Goal: Task Accomplishment & Management: Complete application form

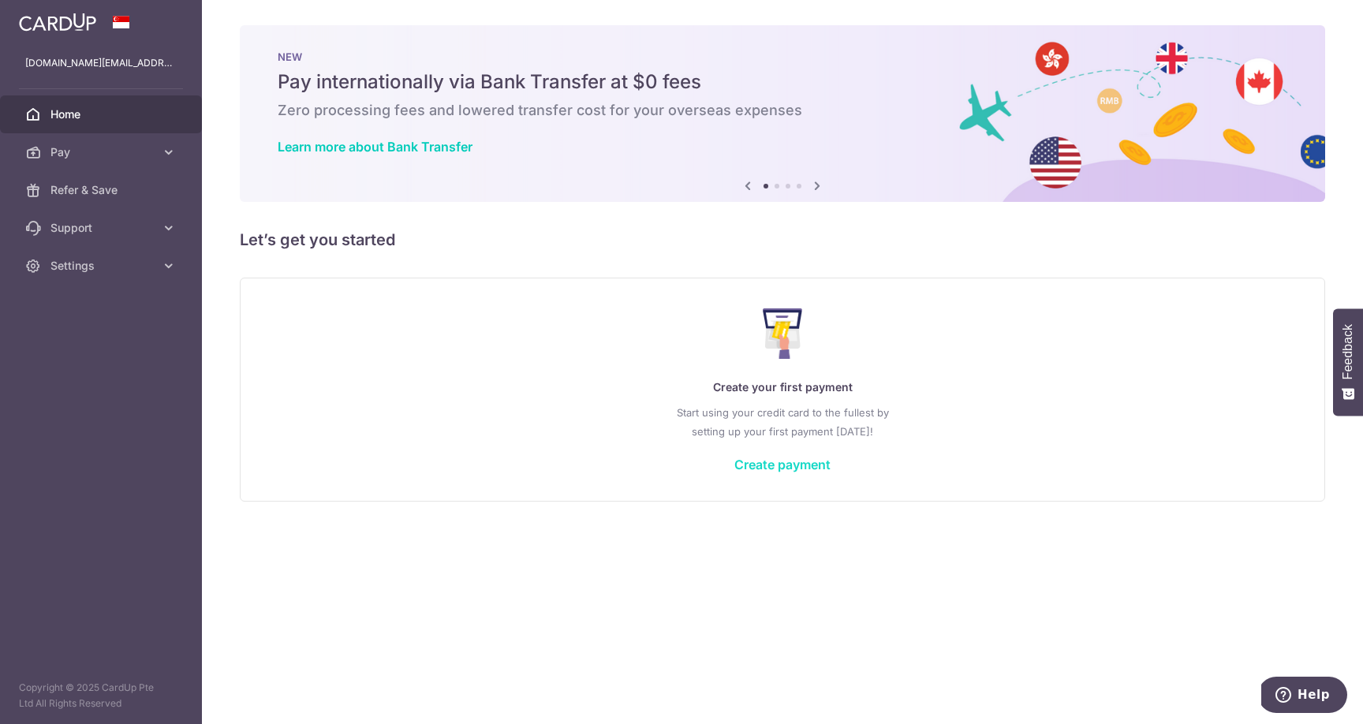
click at [795, 458] on link "Create payment" at bounding box center [782, 465] width 96 height 16
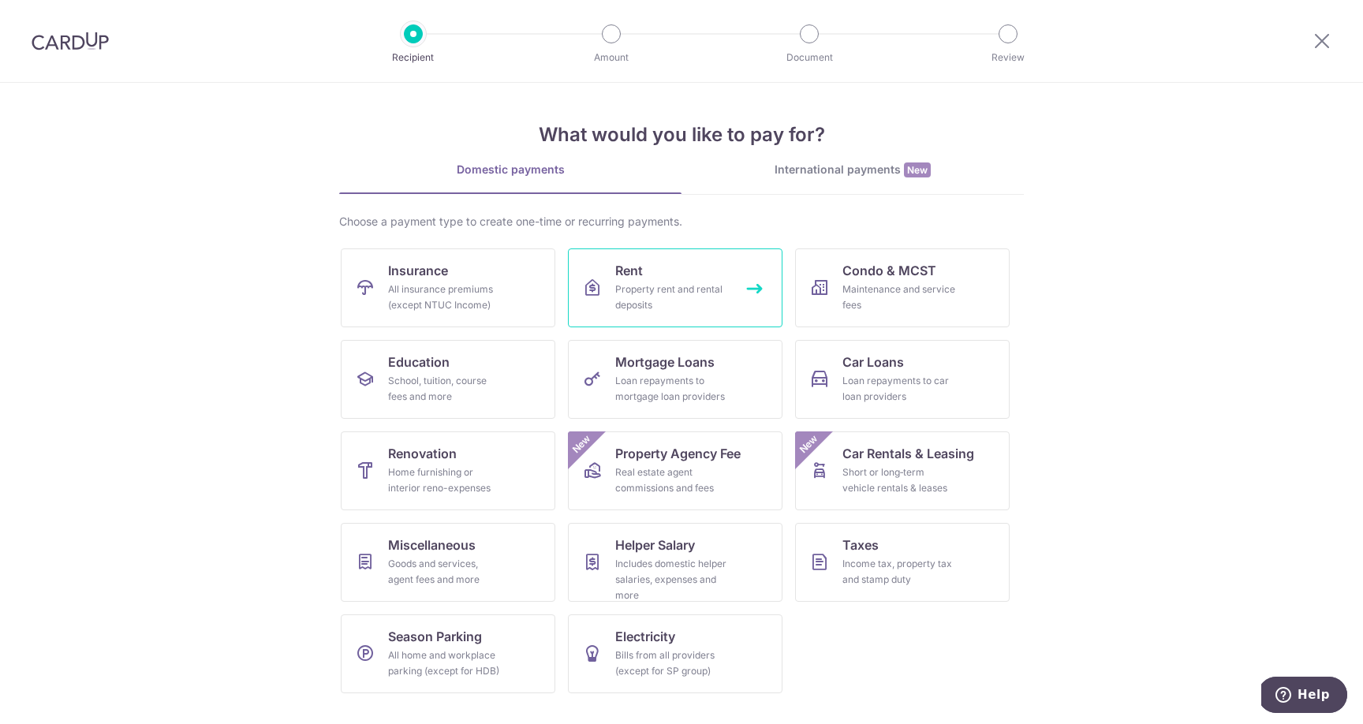
click at [630, 286] on div "Property rent and rental deposits" at bounding box center [672, 298] width 114 height 32
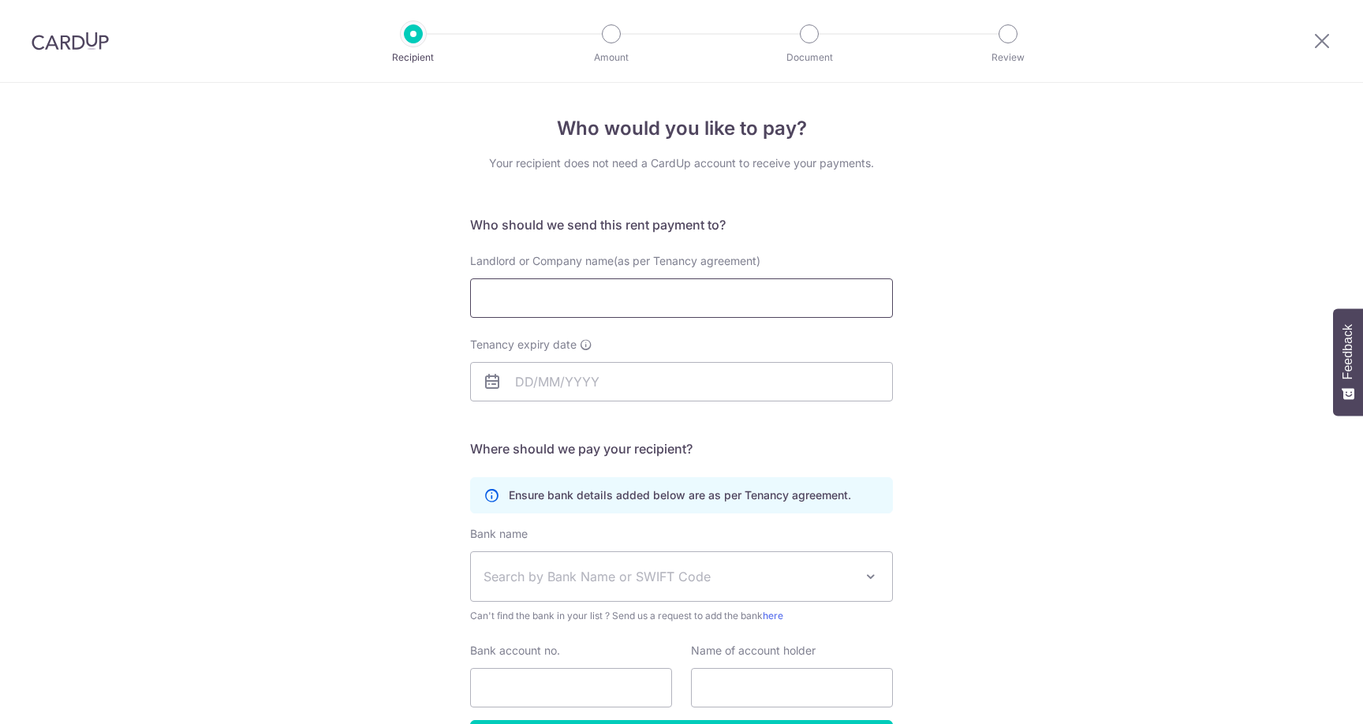
click at [627, 294] on input "Landlord or Company name(as per Tenancy agreement)" at bounding box center [681, 297] width 423 height 39
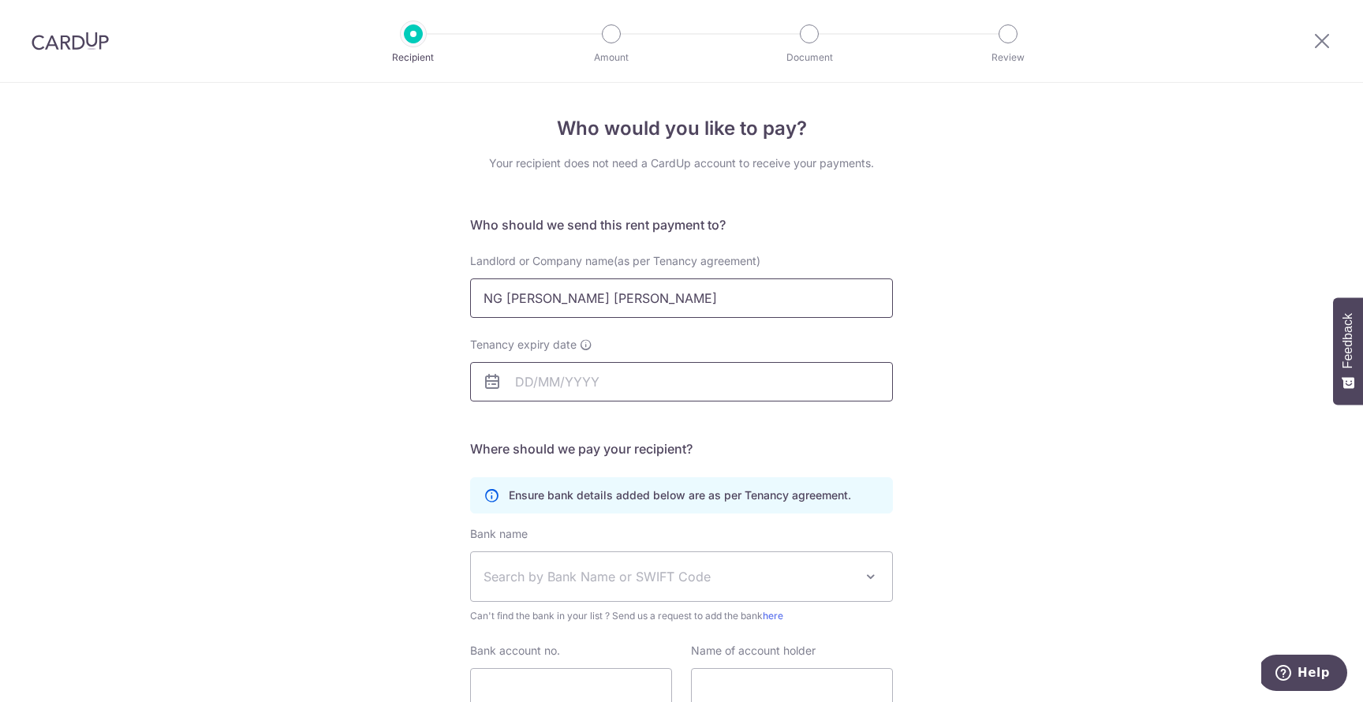
type input "NG MING THIAM DANIEL NG KENG SAN"
click at [590, 392] on input "Tenancy expiry date" at bounding box center [681, 381] width 423 height 39
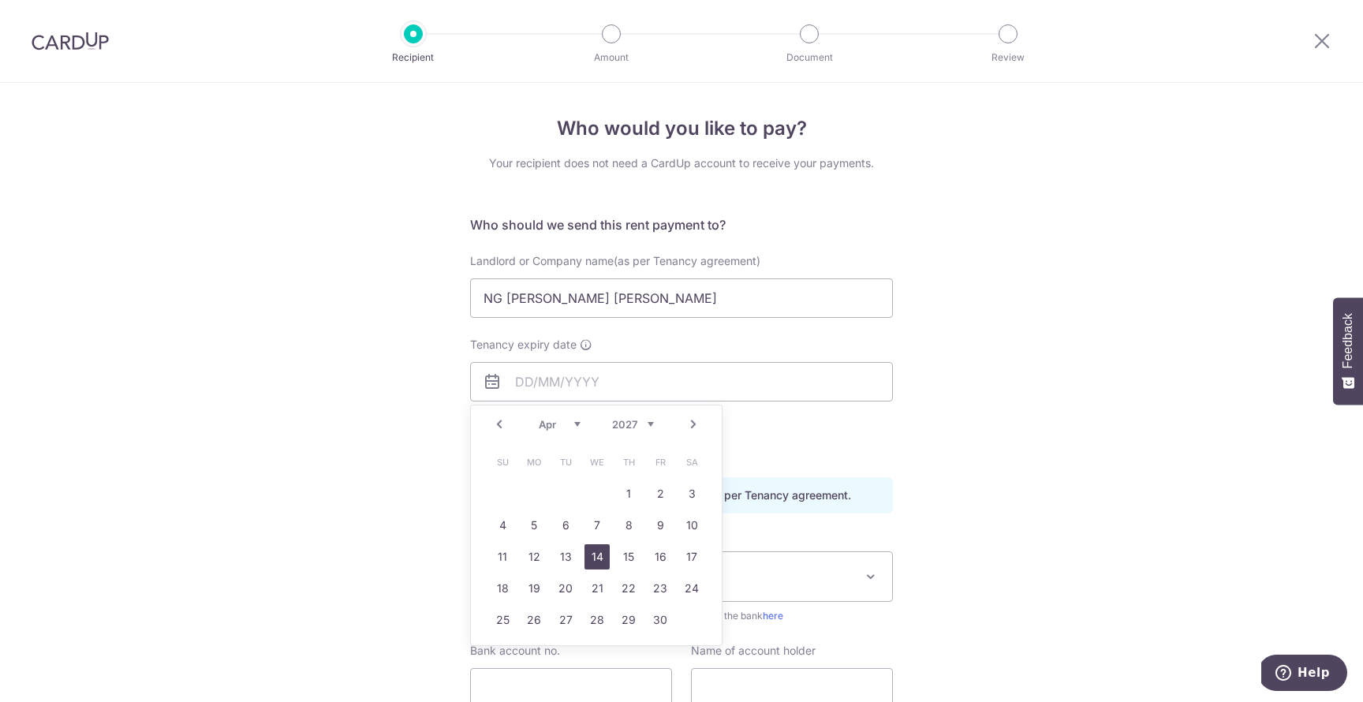
click at [598, 557] on link "14" at bounding box center [597, 556] width 25 height 25
type input "14/04/2027"
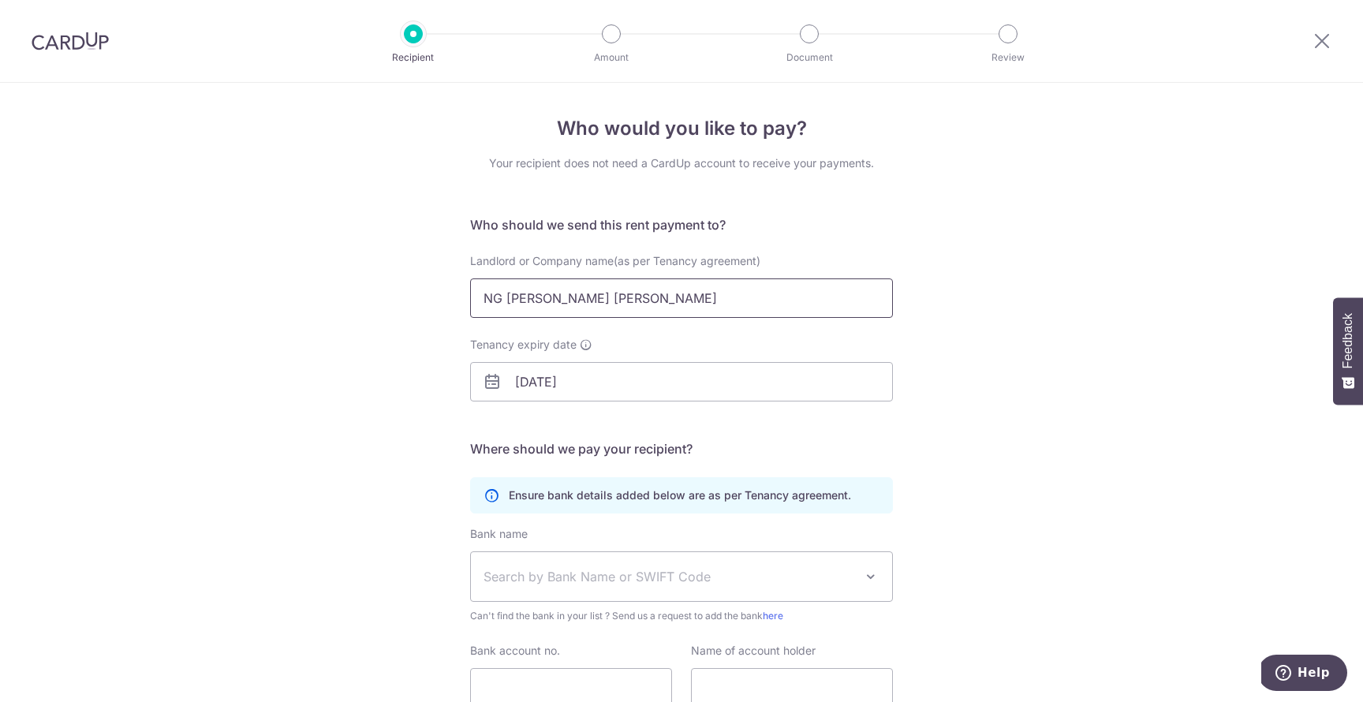
click at [640, 298] on input "NG MING THIAM DANIEL NG KENG SAN" at bounding box center [681, 297] width 423 height 39
type input "NG MING THIAM DANIEL & NG KENG SAN"
click at [1000, 348] on div "Who would you like to pay? Your recipient does not need a CardUp account to rec…" at bounding box center [681, 458] width 1363 height 751
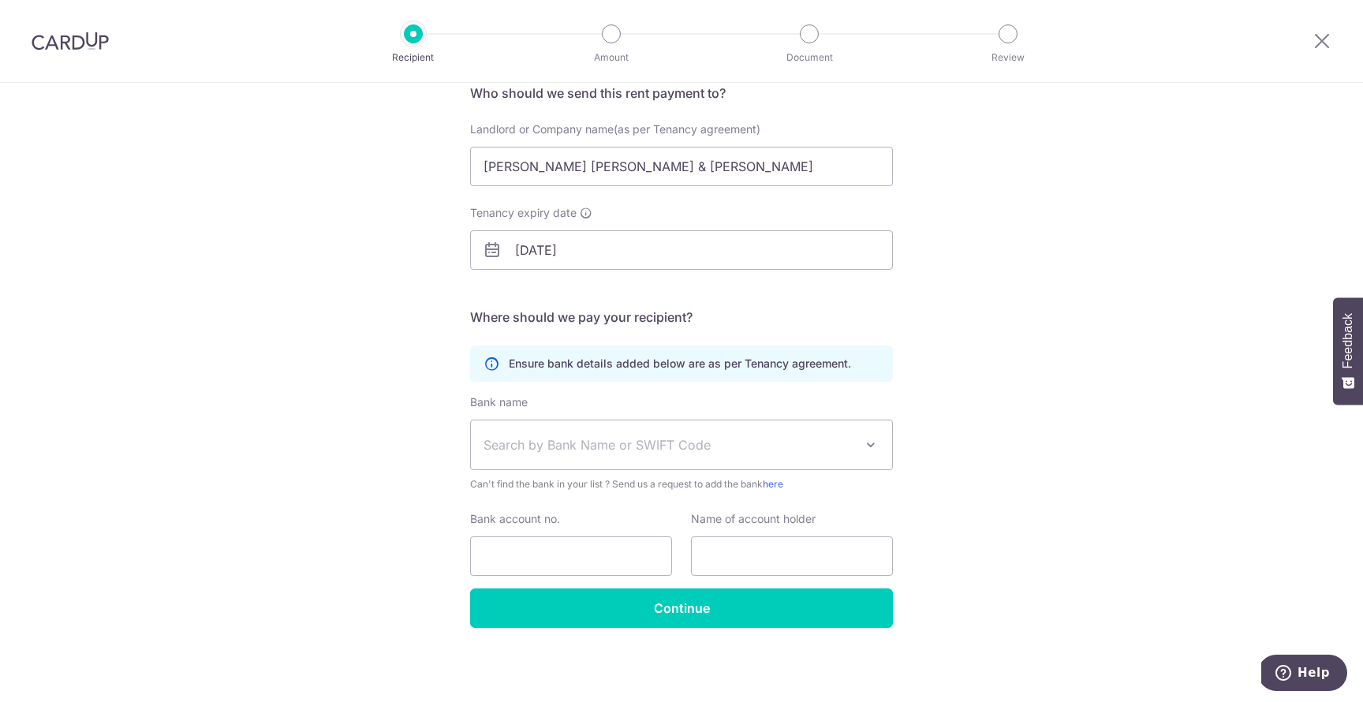
scroll to position [132, 0]
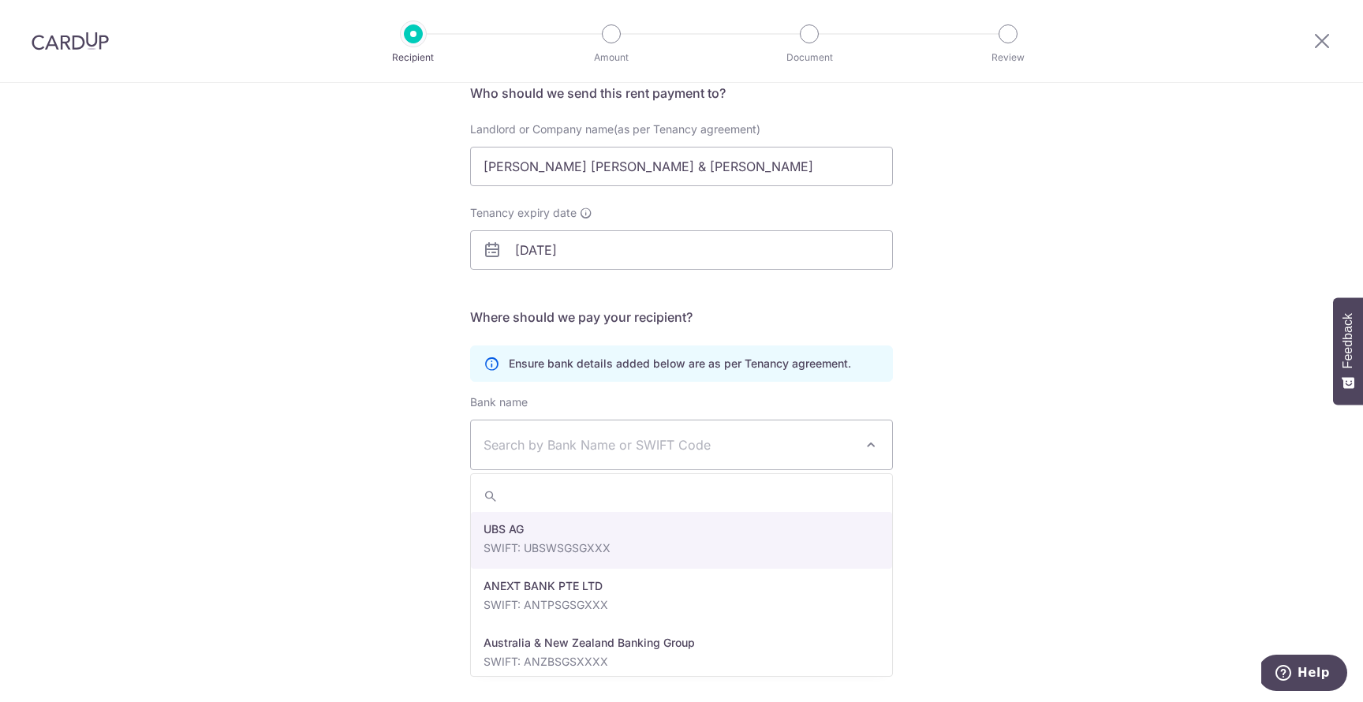
click at [676, 447] on span "Search by Bank Name or SWIFT Code" at bounding box center [669, 444] width 371 height 19
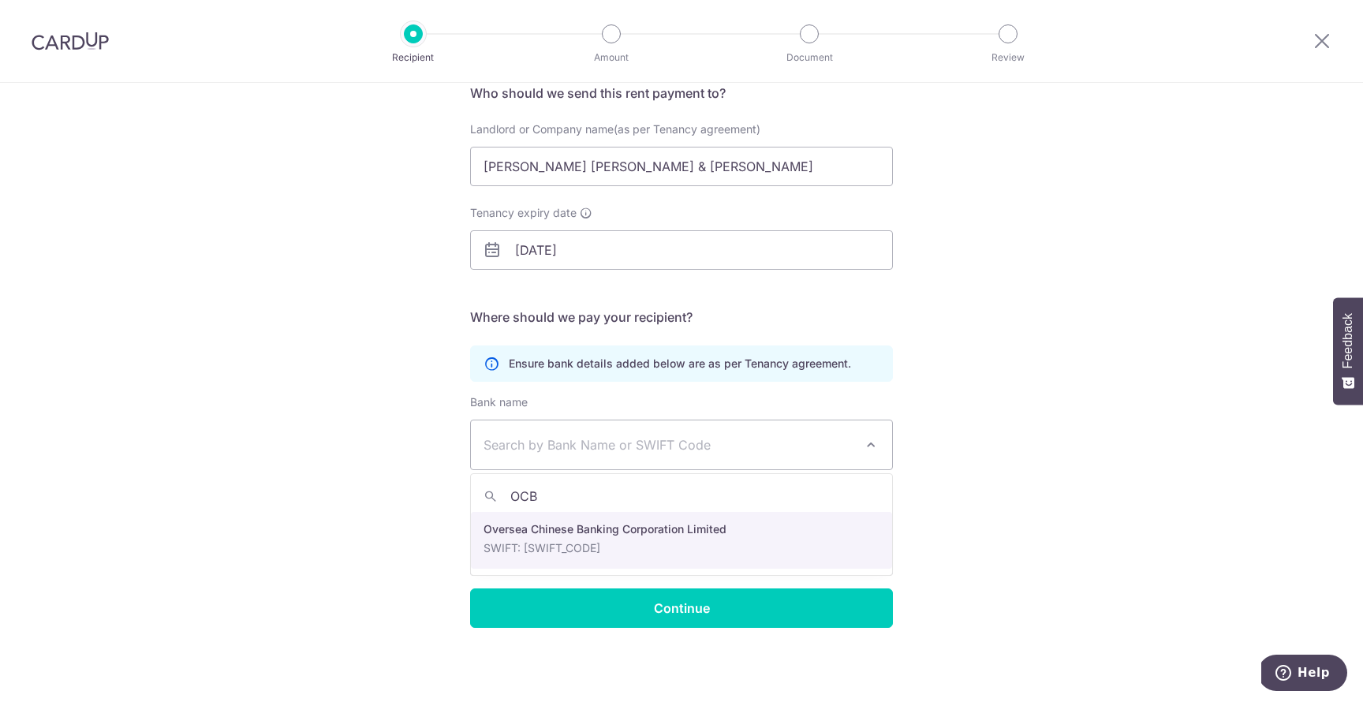
type input "OCB"
select select "12"
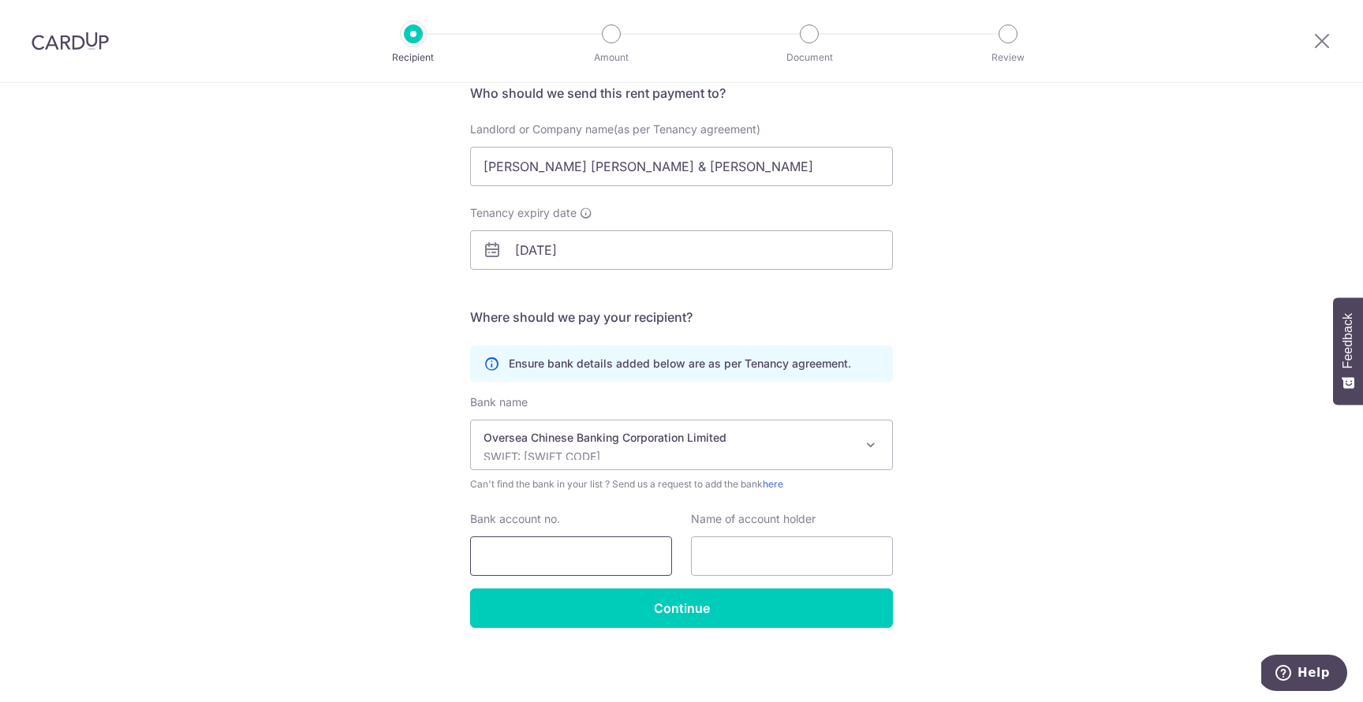
click at [605, 557] on input "Bank account no." at bounding box center [571, 555] width 202 height 39
paste input "568-4-073520"
type input "568-4-073520"
click at [783, 566] on input "text" at bounding box center [792, 555] width 202 height 39
paste input "NG THIAM MING DANIEL & NG KENG SAN"
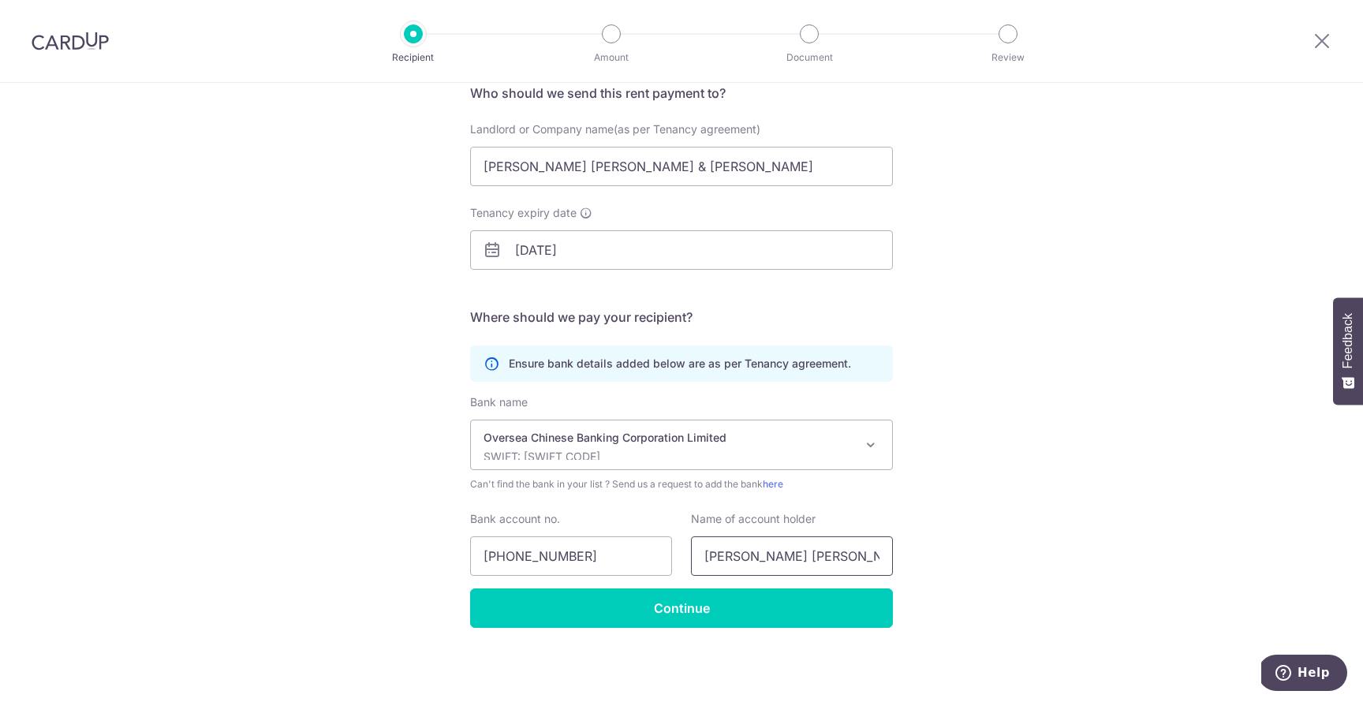
click at [722, 555] on input "NG THIAM MING DANIEL & NG KENG SAN" at bounding box center [792, 555] width 202 height 39
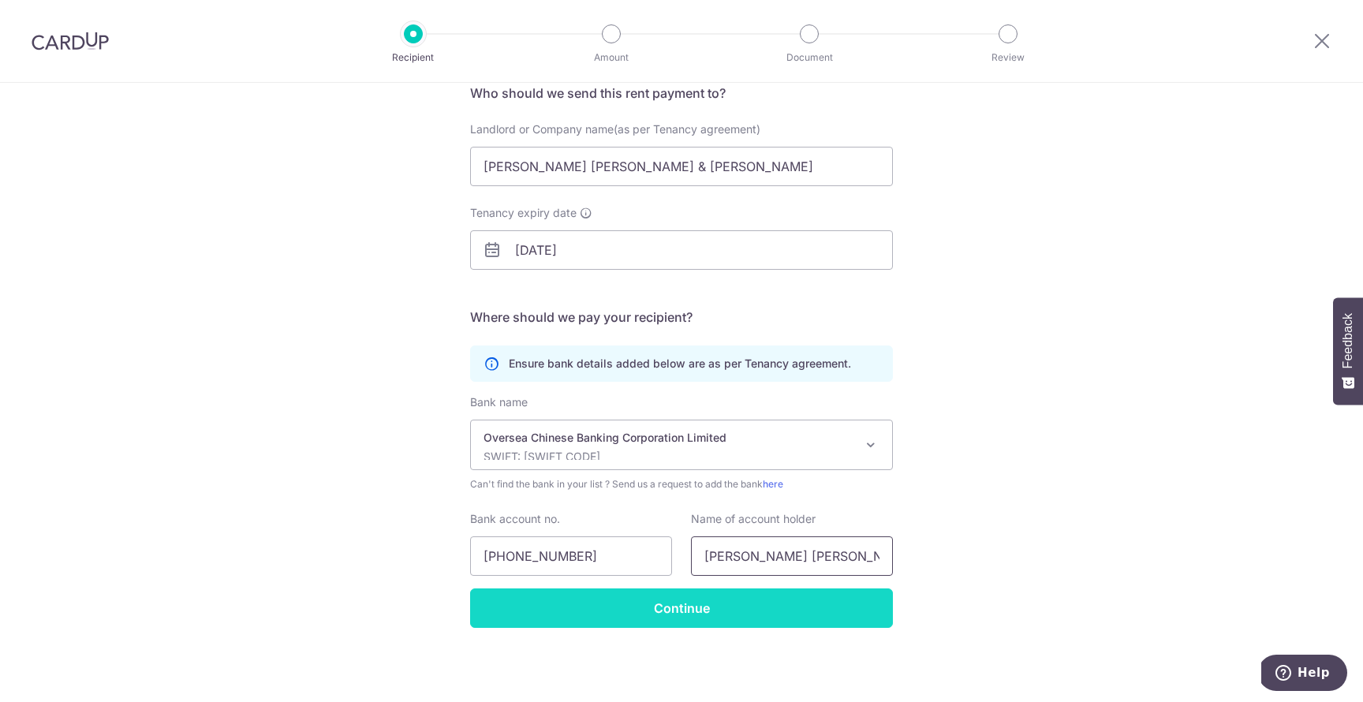
type input "NG THIAM MING DANIEL & NG KENG SAN"
click at [563, 600] on input "Continue" at bounding box center [681, 608] width 423 height 39
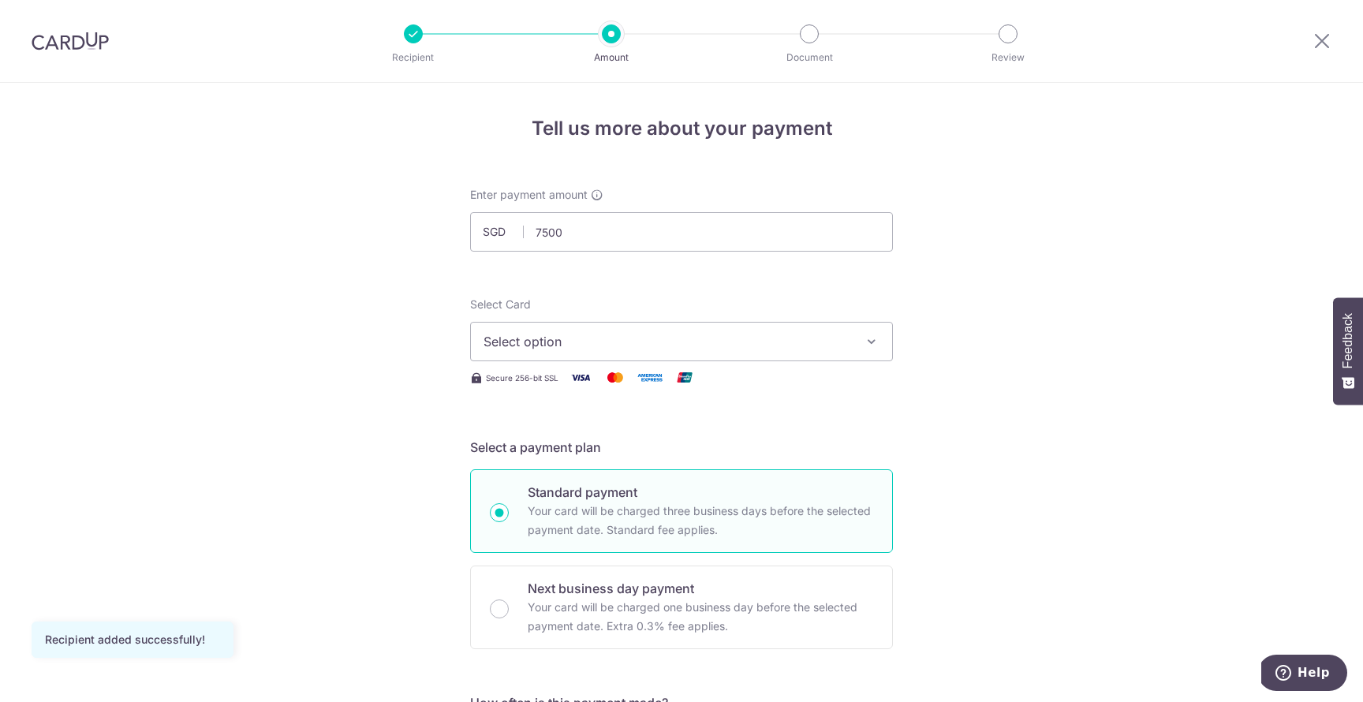
type input "7,500.00"
click at [660, 327] on button "Select option" at bounding box center [681, 341] width 423 height 39
click at [635, 397] on link "Add credit card" at bounding box center [681, 386] width 421 height 28
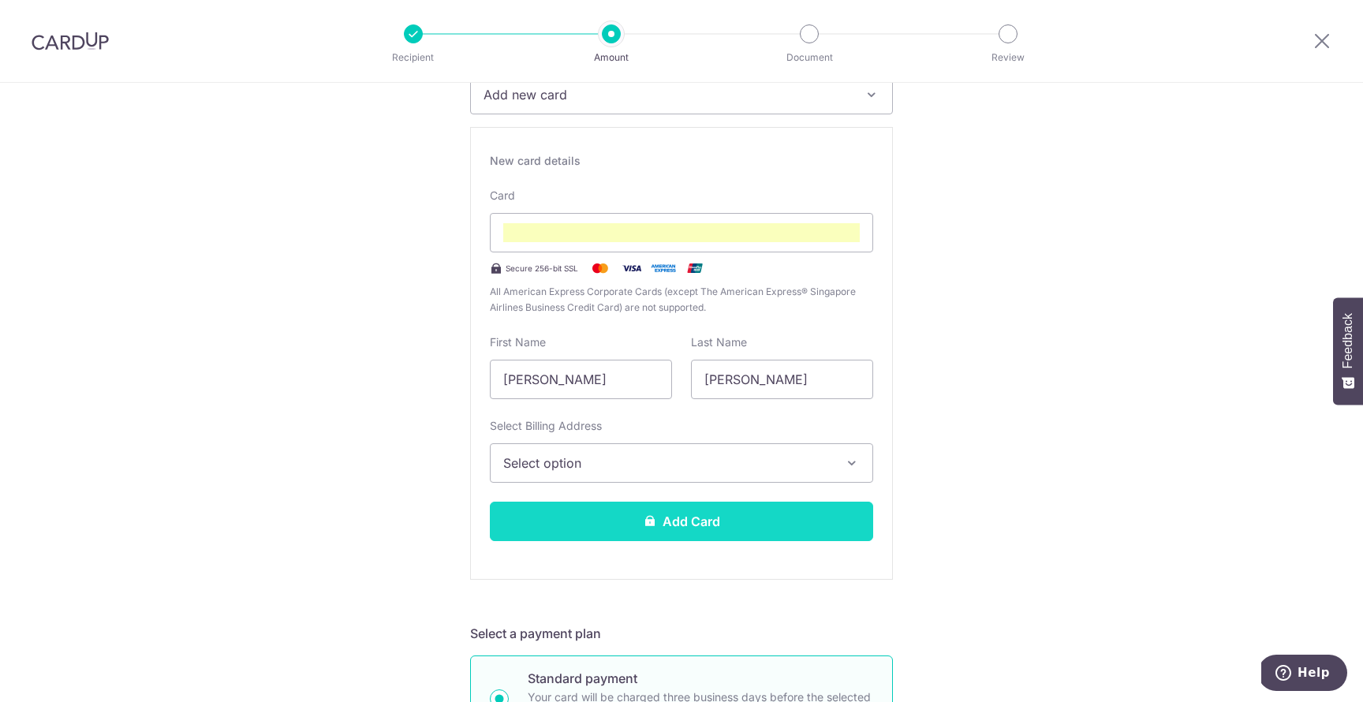
scroll to position [251, 0]
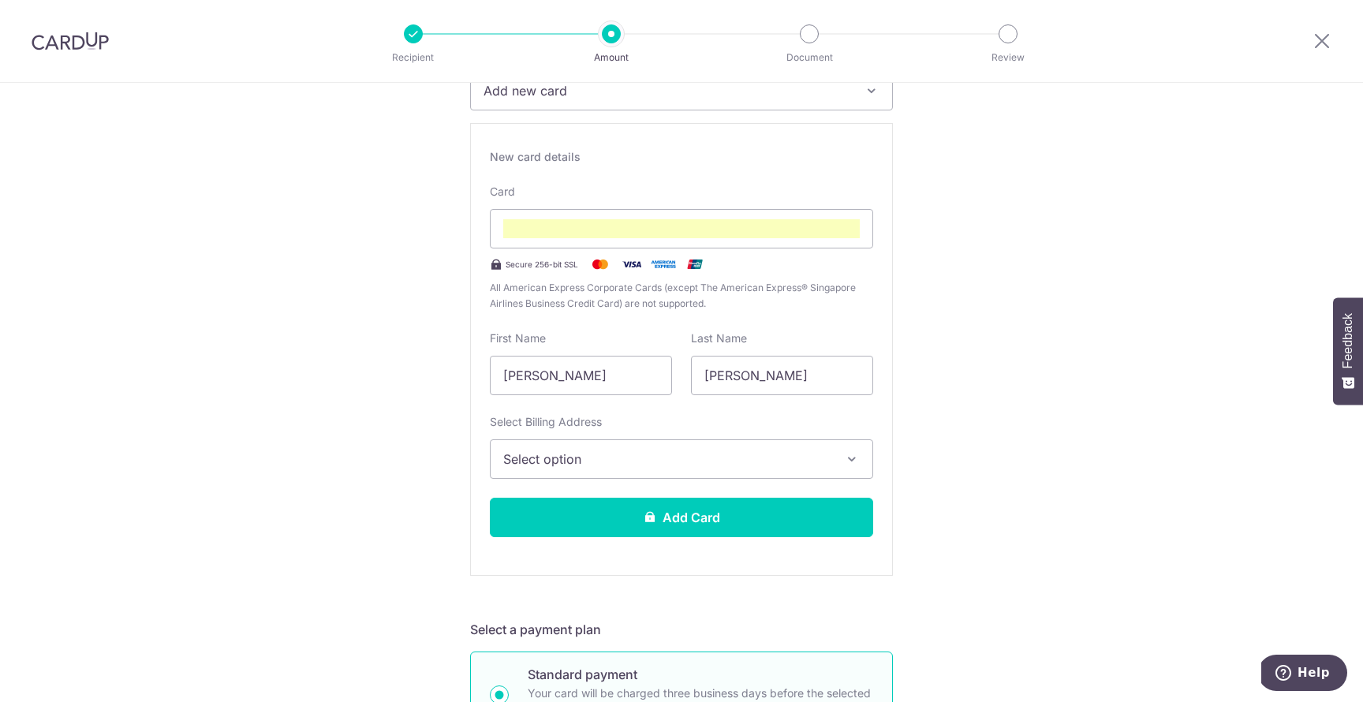
click at [670, 447] on button "Select option" at bounding box center [681, 458] width 383 height 39
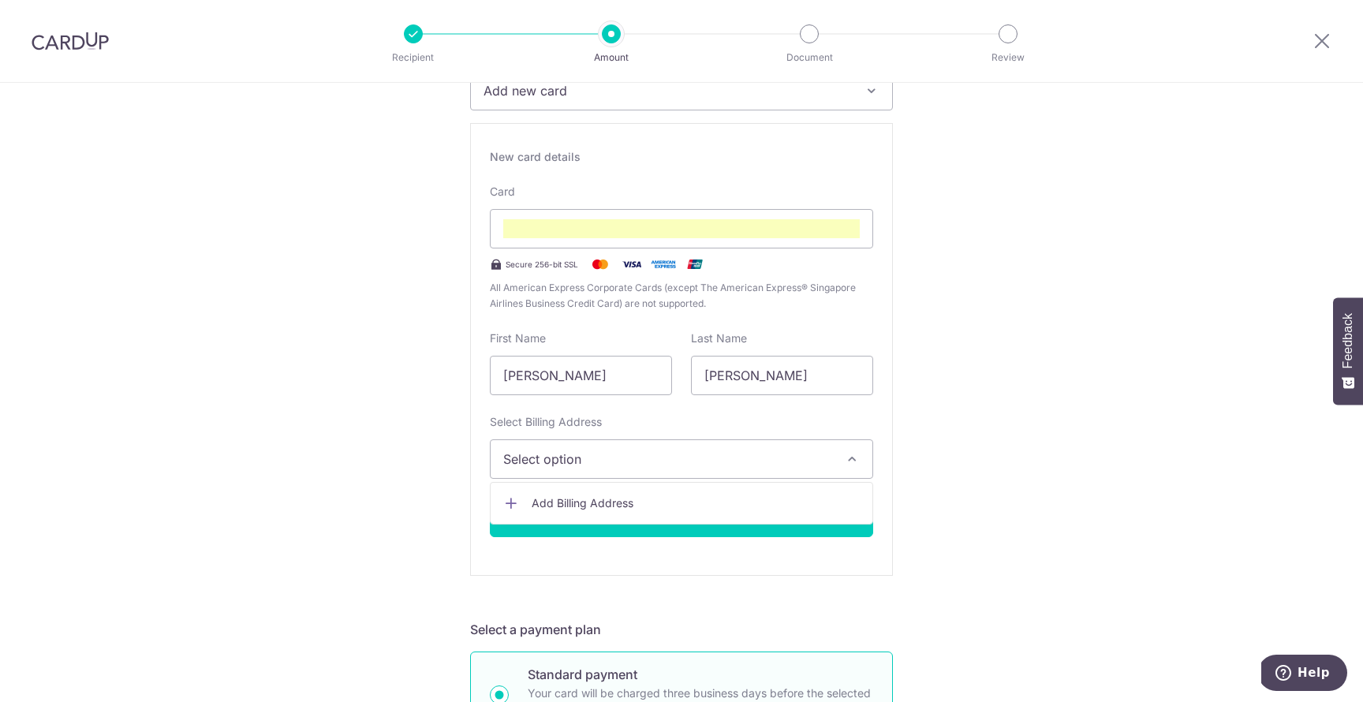
click at [644, 503] on span "Add Billing Address" at bounding box center [696, 503] width 328 height 16
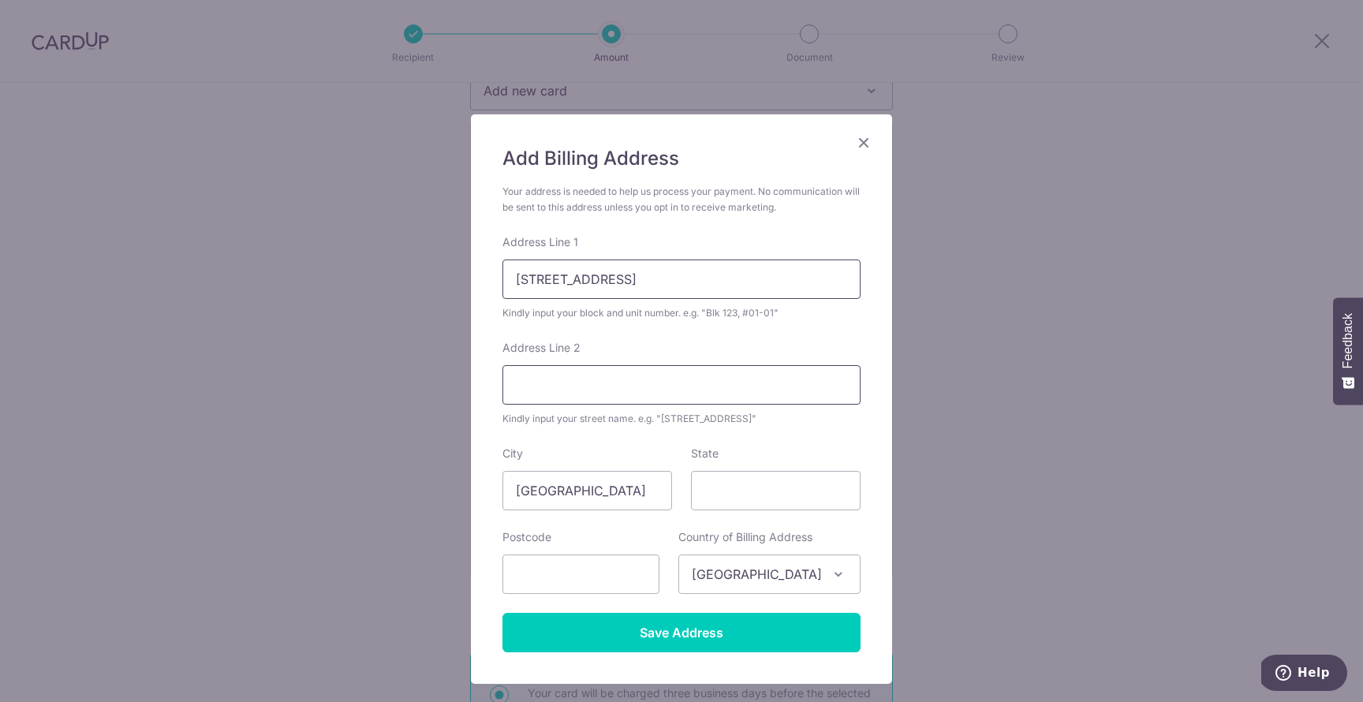
type input "1 Holland Village Way"
drag, startPoint x: 678, startPoint y: 284, endPoint x: 503, endPoint y: 273, distance: 176.3
click at [503, 273] on input "1 Holland Village Way" at bounding box center [682, 279] width 358 height 39
click at [657, 376] on input "Address Line 2" at bounding box center [682, 384] width 358 height 39
paste input "1 Holland Village Way"
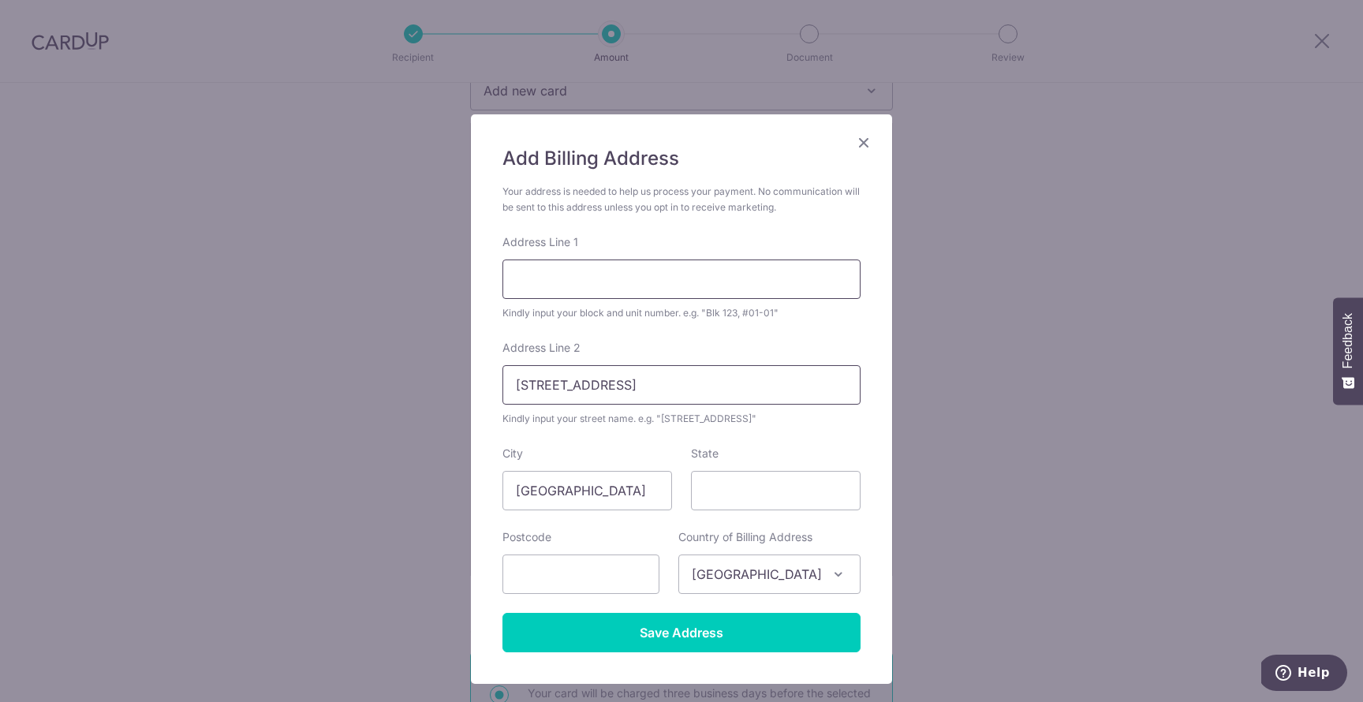
type input "1 Holland Village Way"
click at [520, 277] on input "Address Line 1" at bounding box center [682, 279] width 358 height 39
type input "£"
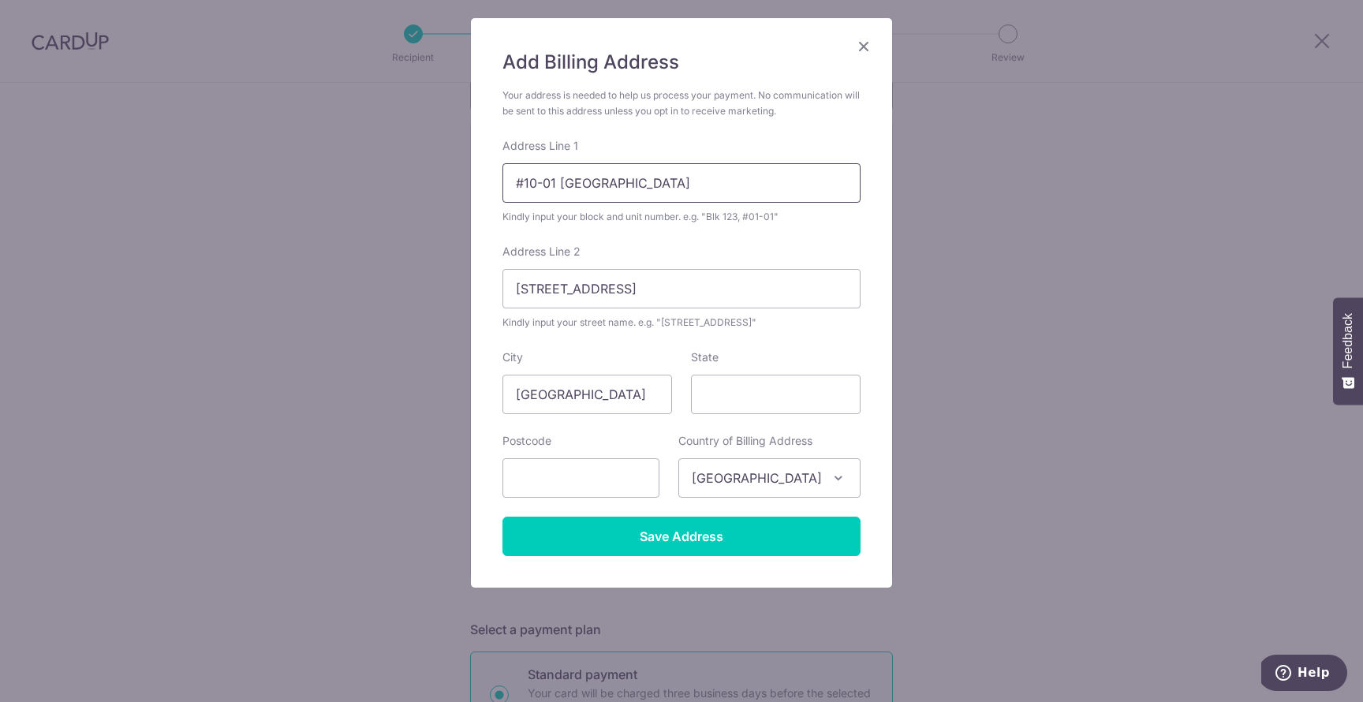
scroll to position [96, 0]
type input "#10-01 One Holland Village Residences"
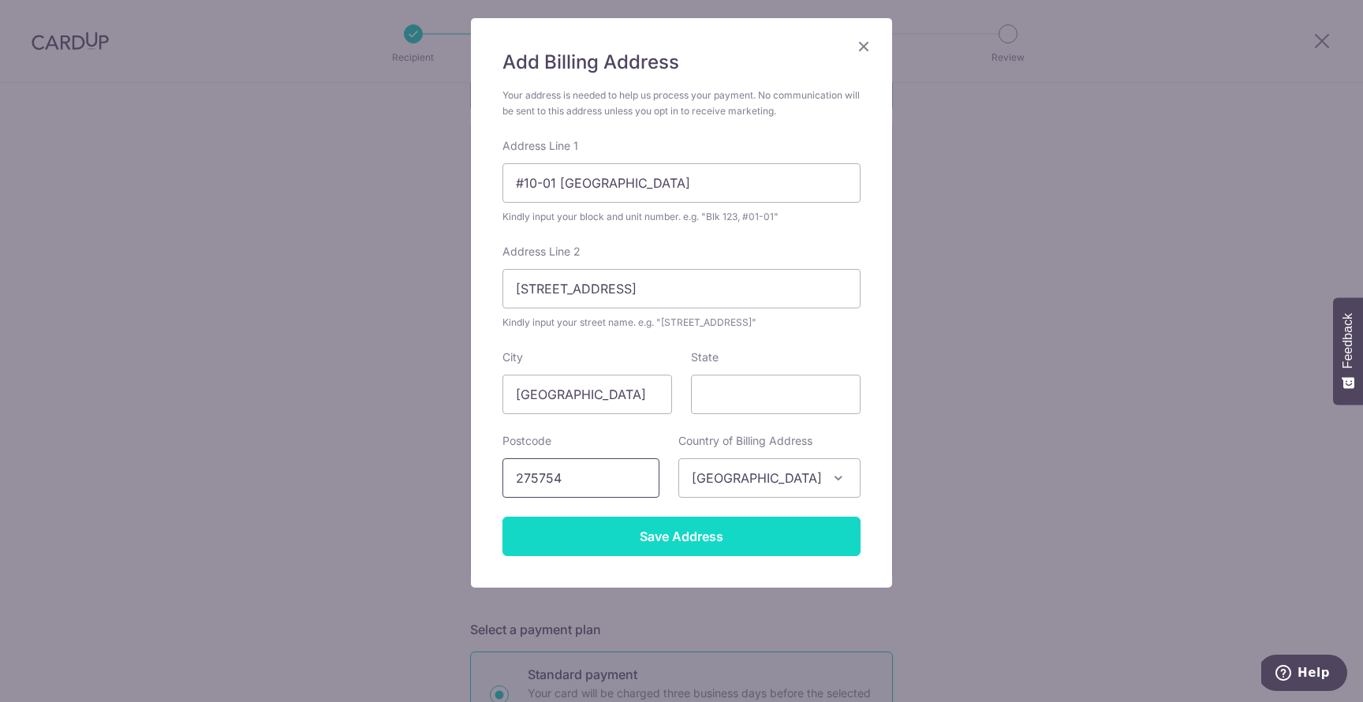
type input "275754"
click at [716, 538] on input "Save Address" at bounding box center [682, 536] width 358 height 39
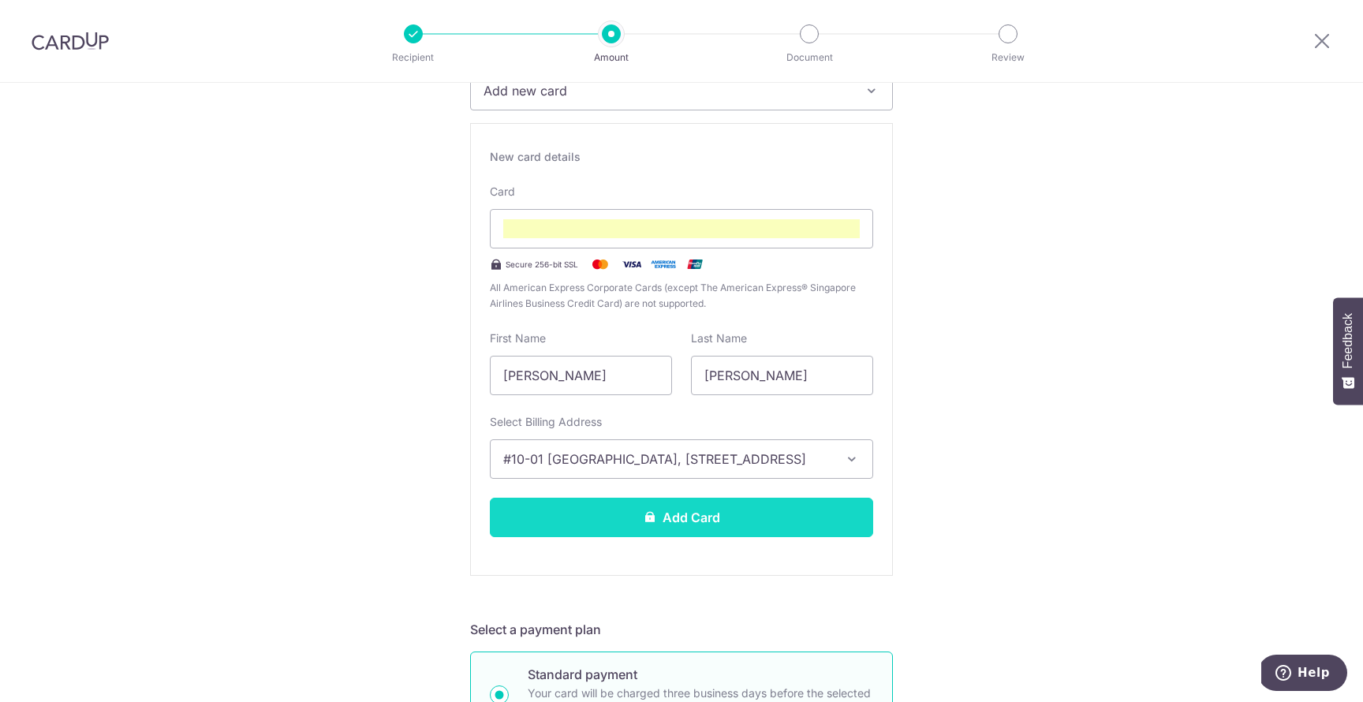
click at [778, 520] on button "Add Card" at bounding box center [681, 517] width 383 height 39
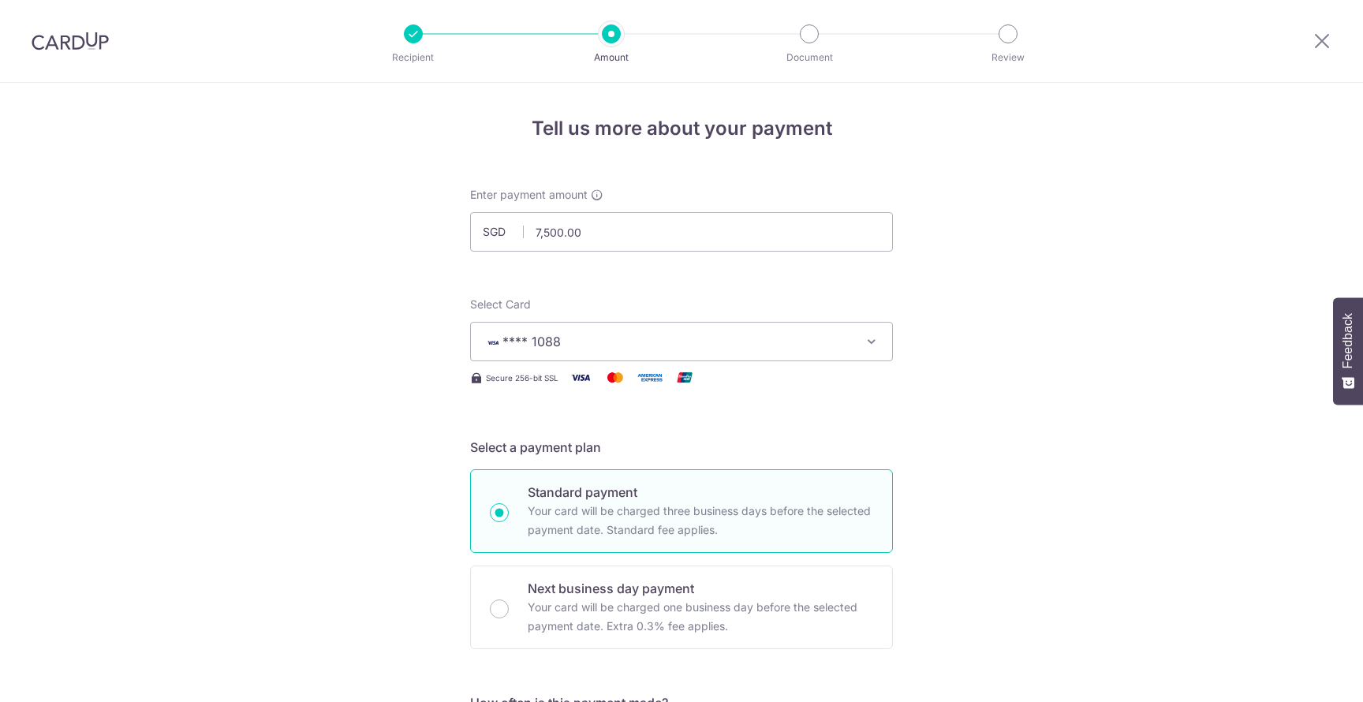
select select "3"
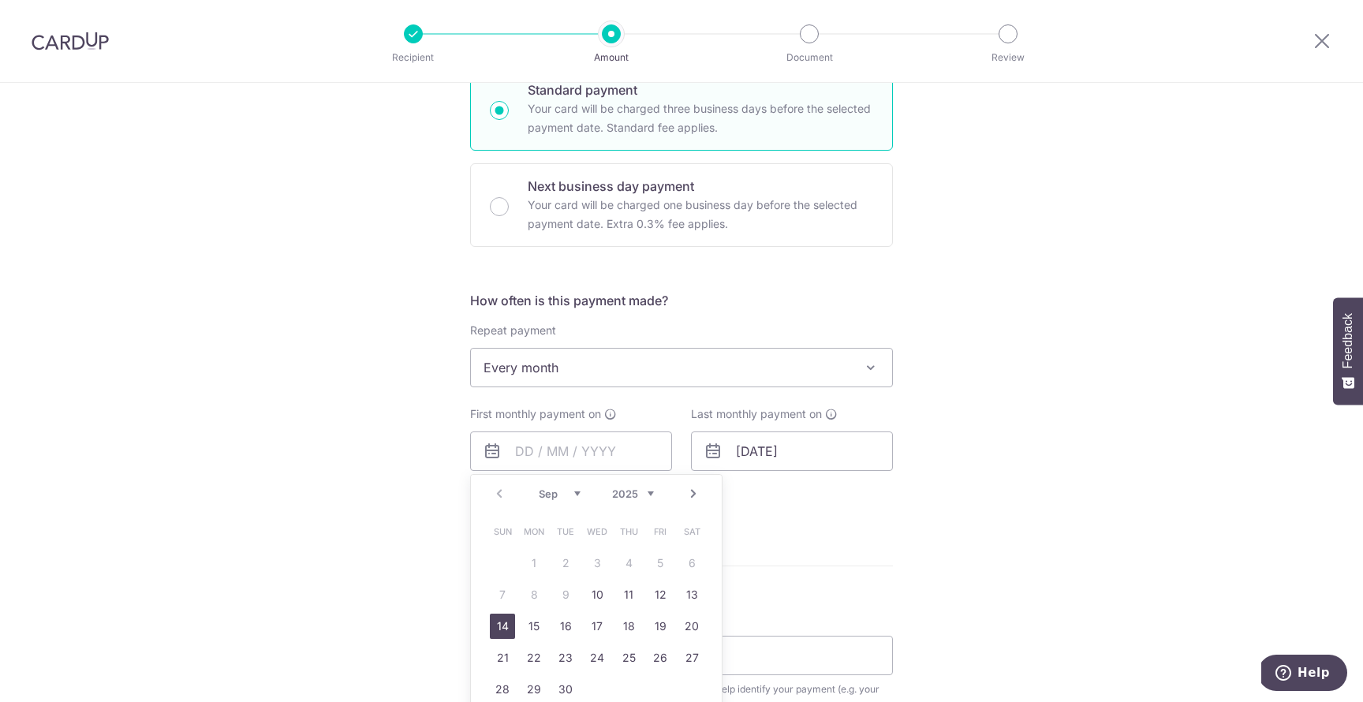
click at [506, 630] on link "14" at bounding box center [502, 626] width 25 height 25
type input "14/09/2025"
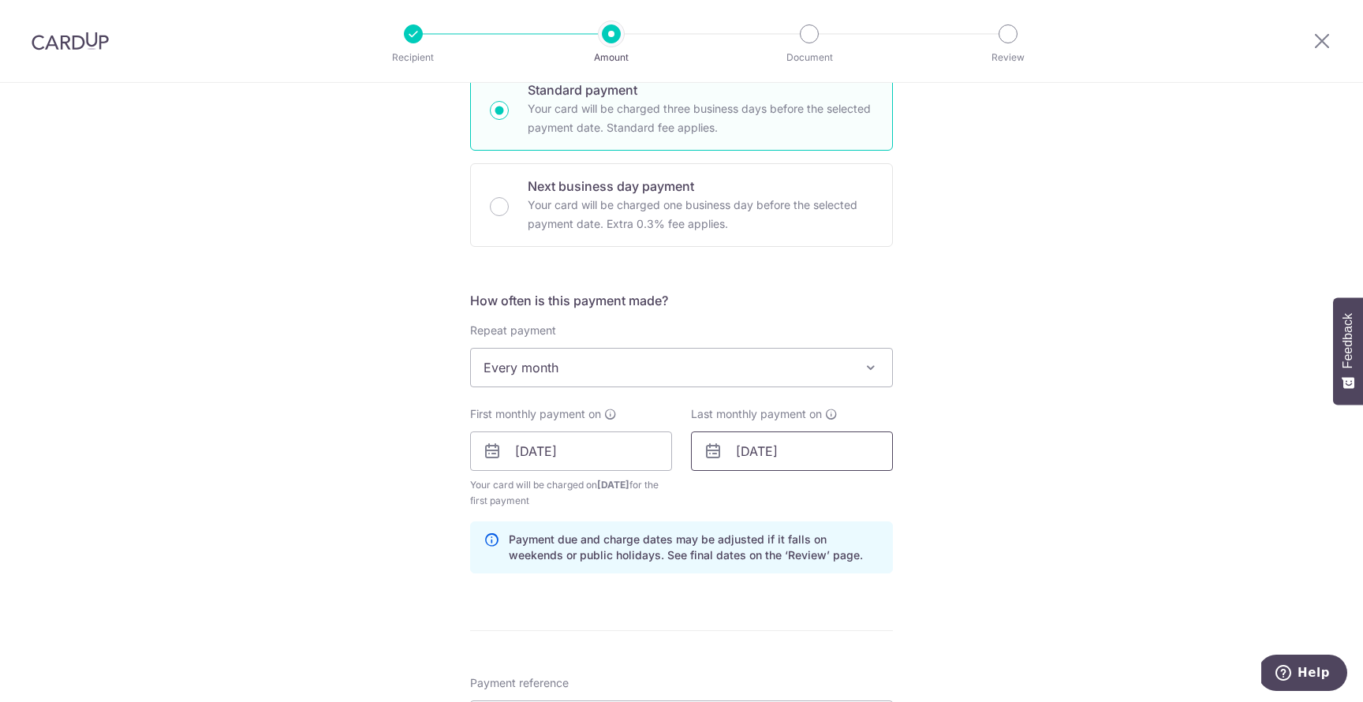
click at [761, 455] on input "14/04/2027" at bounding box center [792, 451] width 202 height 39
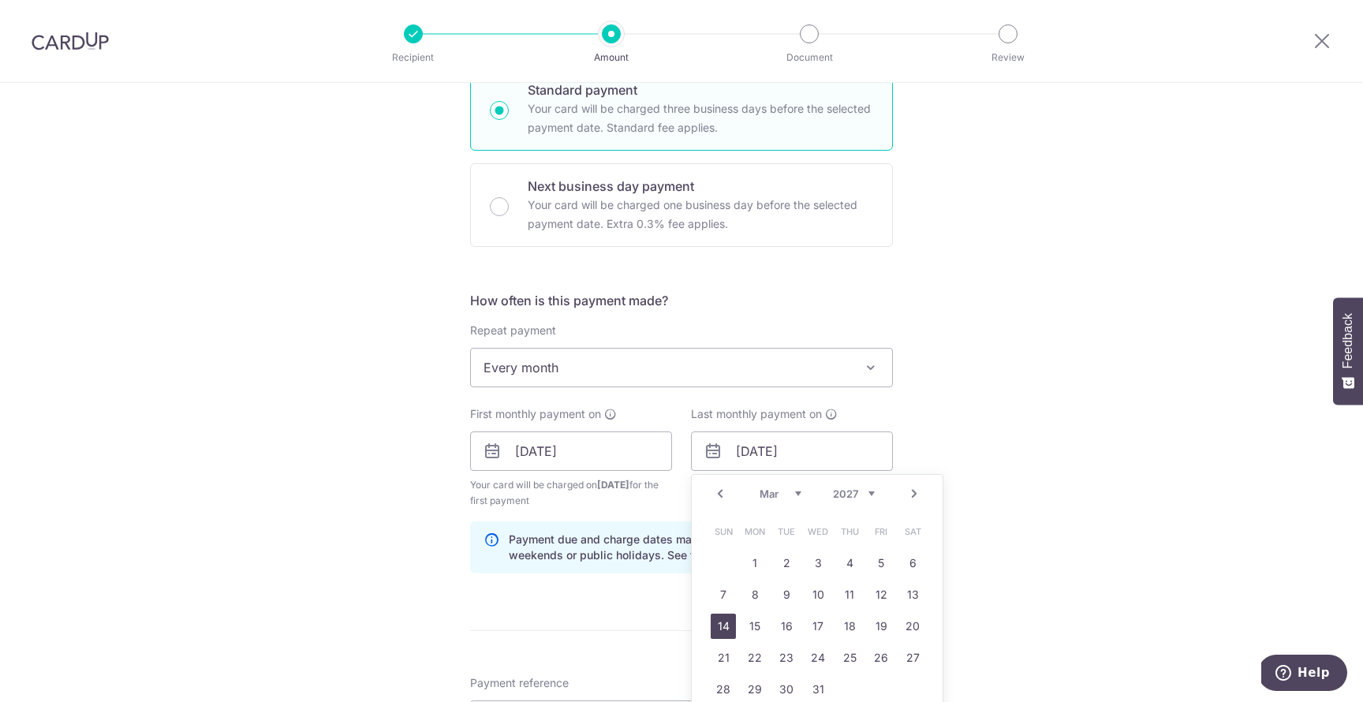
click at [719, 623] on link "14" at bounding box center [723, 626] width 25 height 25
type input "14/03/2027"
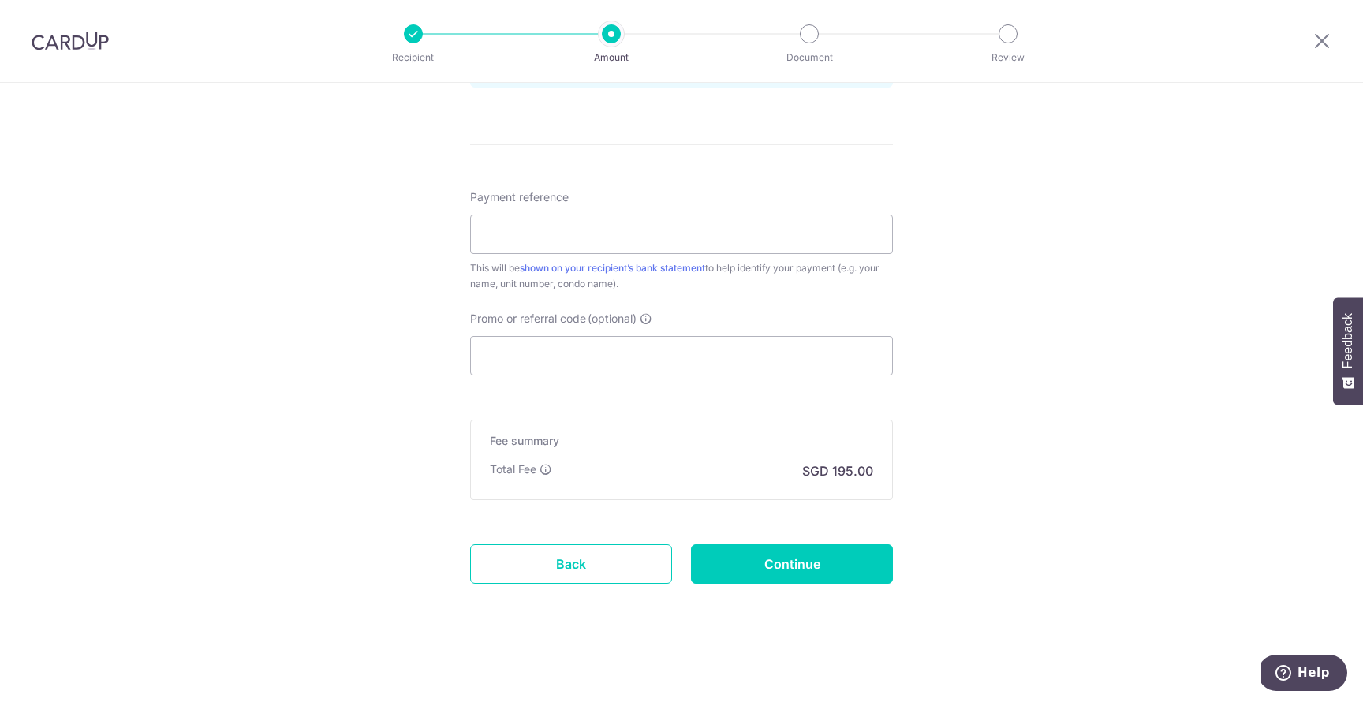
scroll to position [875, 0]
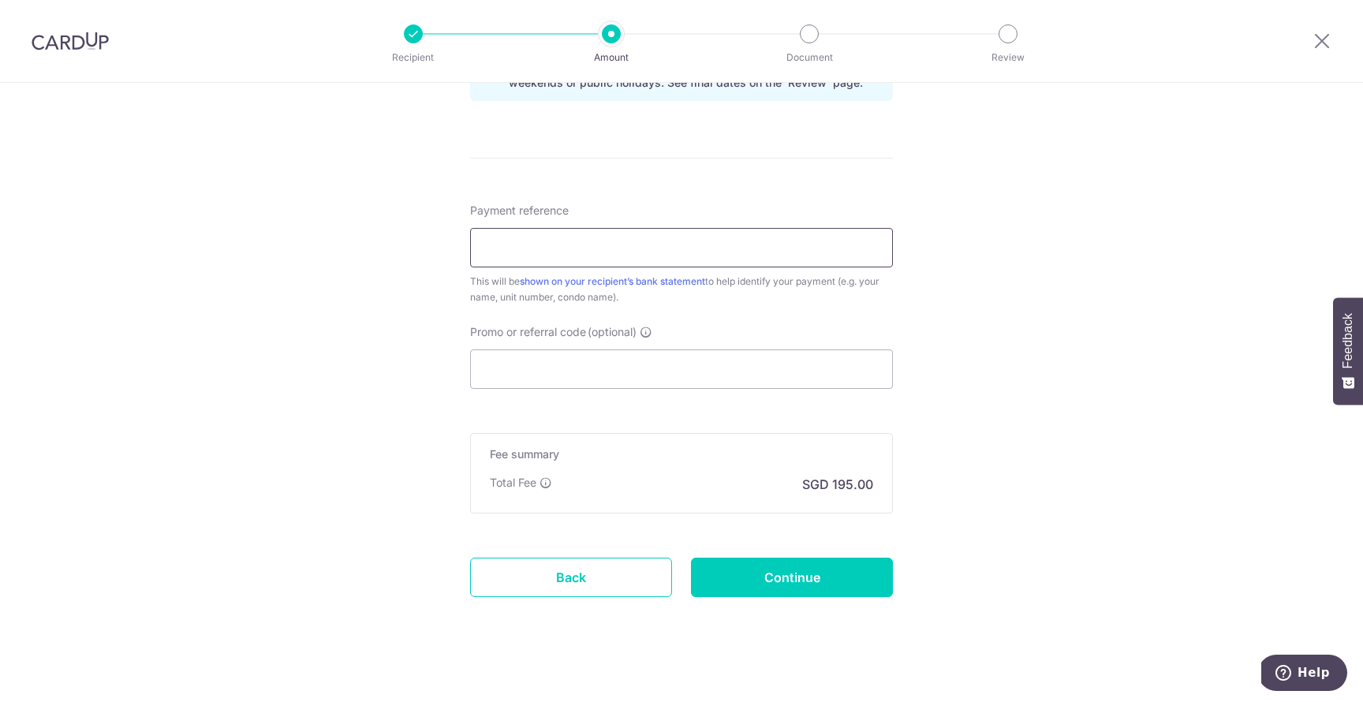
click at [577, 249] on input "Payment reference" at bounding box center [681, 247] width 423 height 39
type input "Rent 10-01 OHV"
click at [634, 372] on input "Promo or referral code (optional)" at bounding box center [681, 368] width 423 height 39
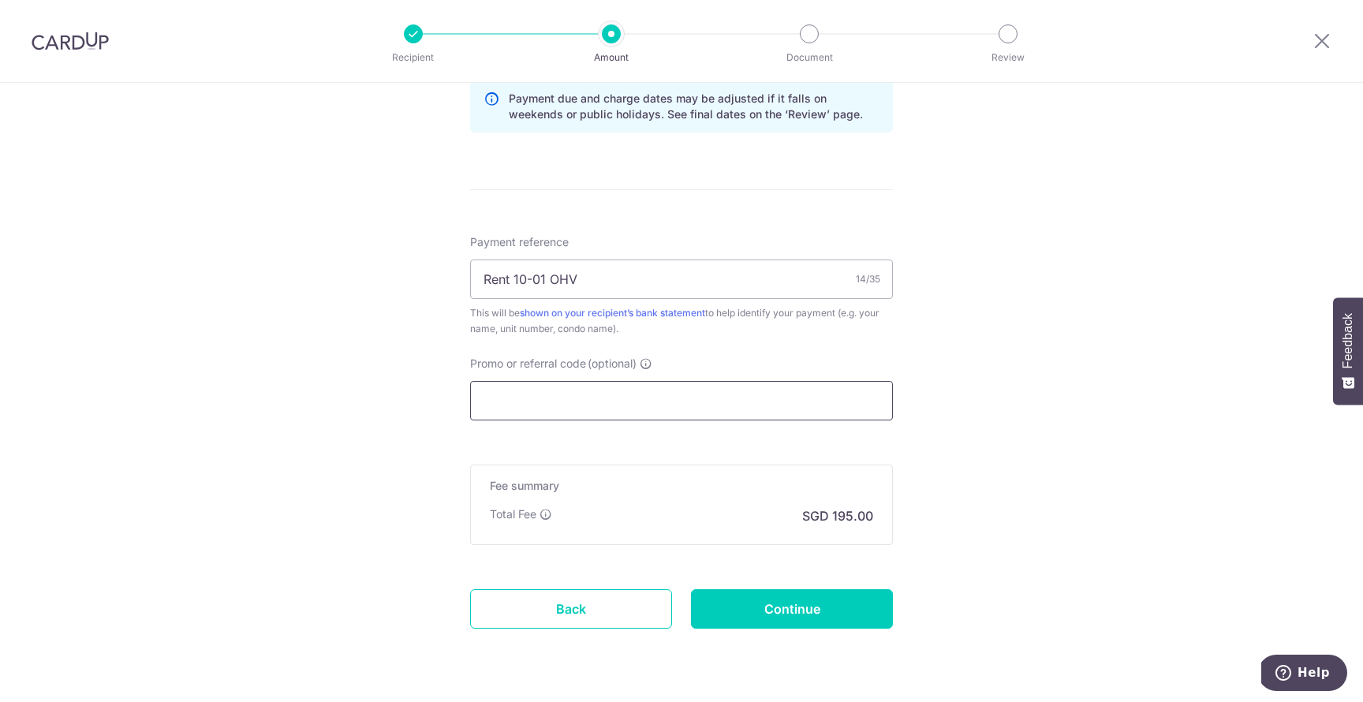
scroll to position [843, 0]
paste input "SAVERENT179"
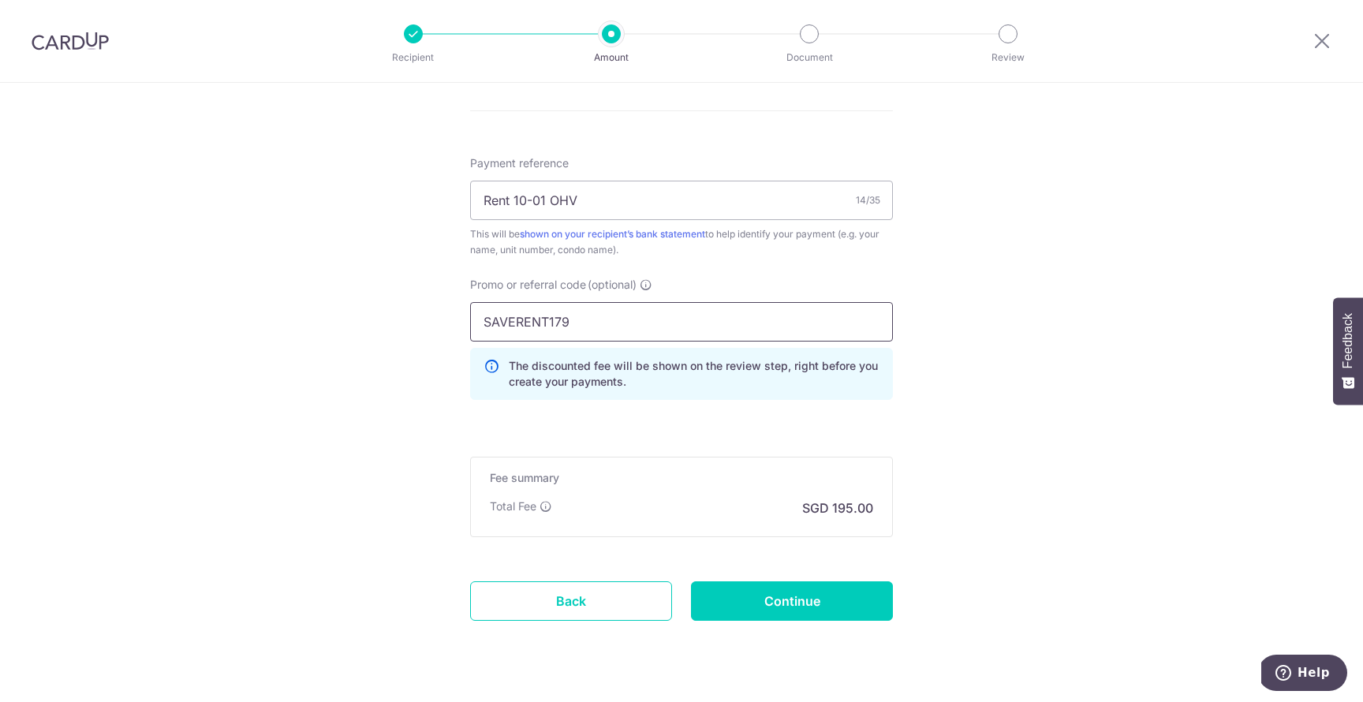
scroll to position [924, 0]
type input "SAVERENT179"
click at [794, 604] on input "Continue" at bounding box center [792, 599] width 202 height 39
type input "Create Schedule"
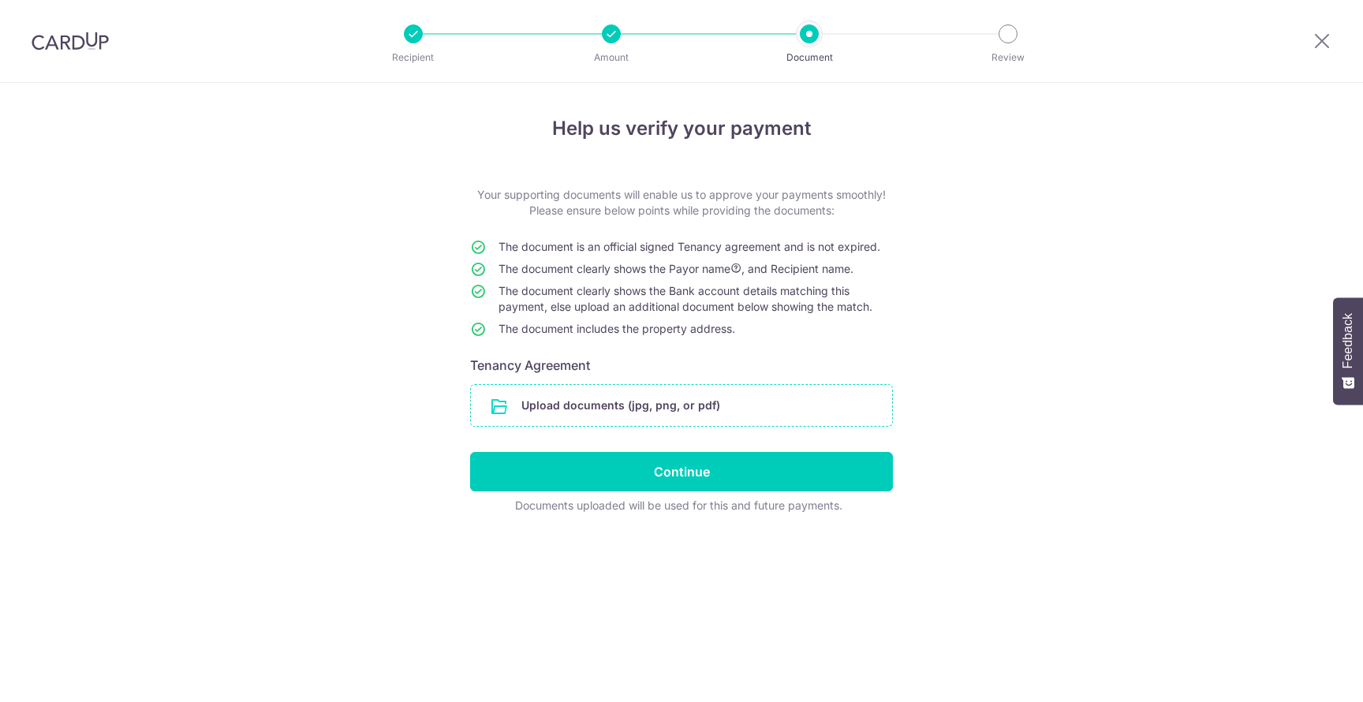
click at [614, 399] on input "file" at bounding box center [681, 405] width 421 height 41
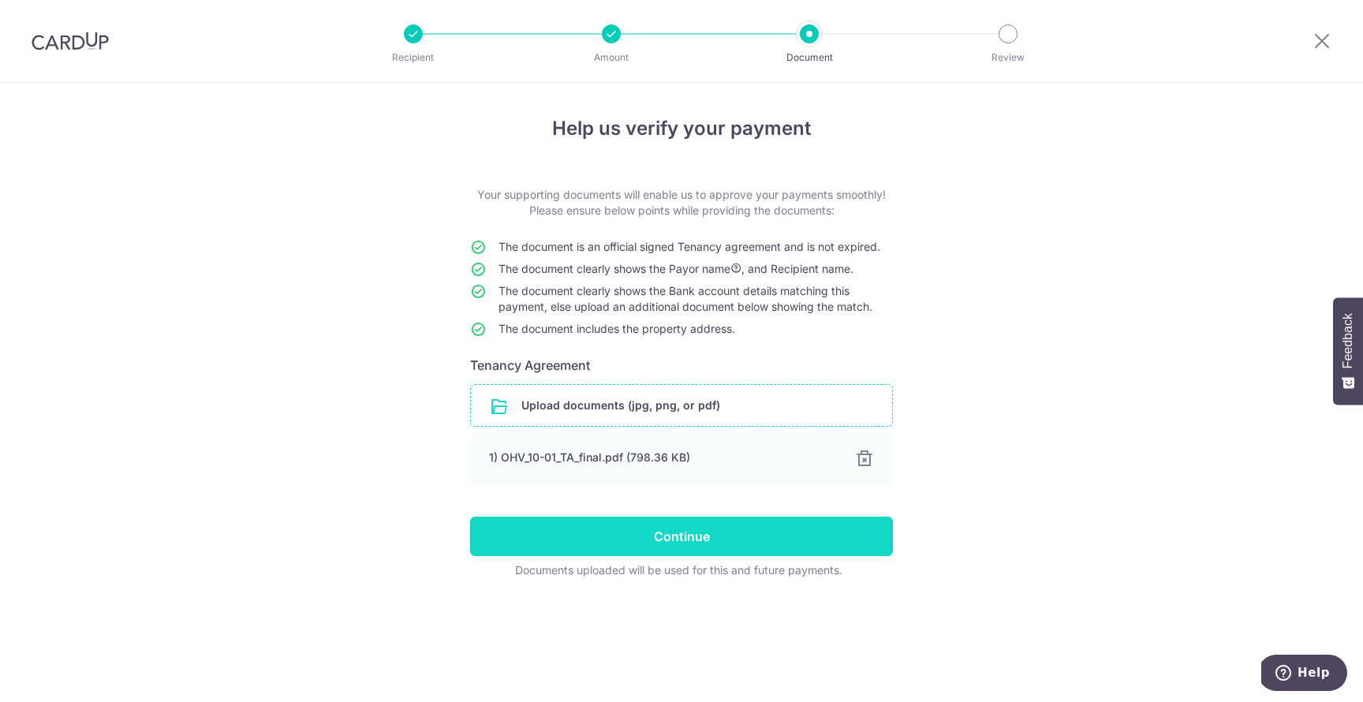
click at [716, 533] on input "Continue" at bounding box center [681, 536] width 423 height 39
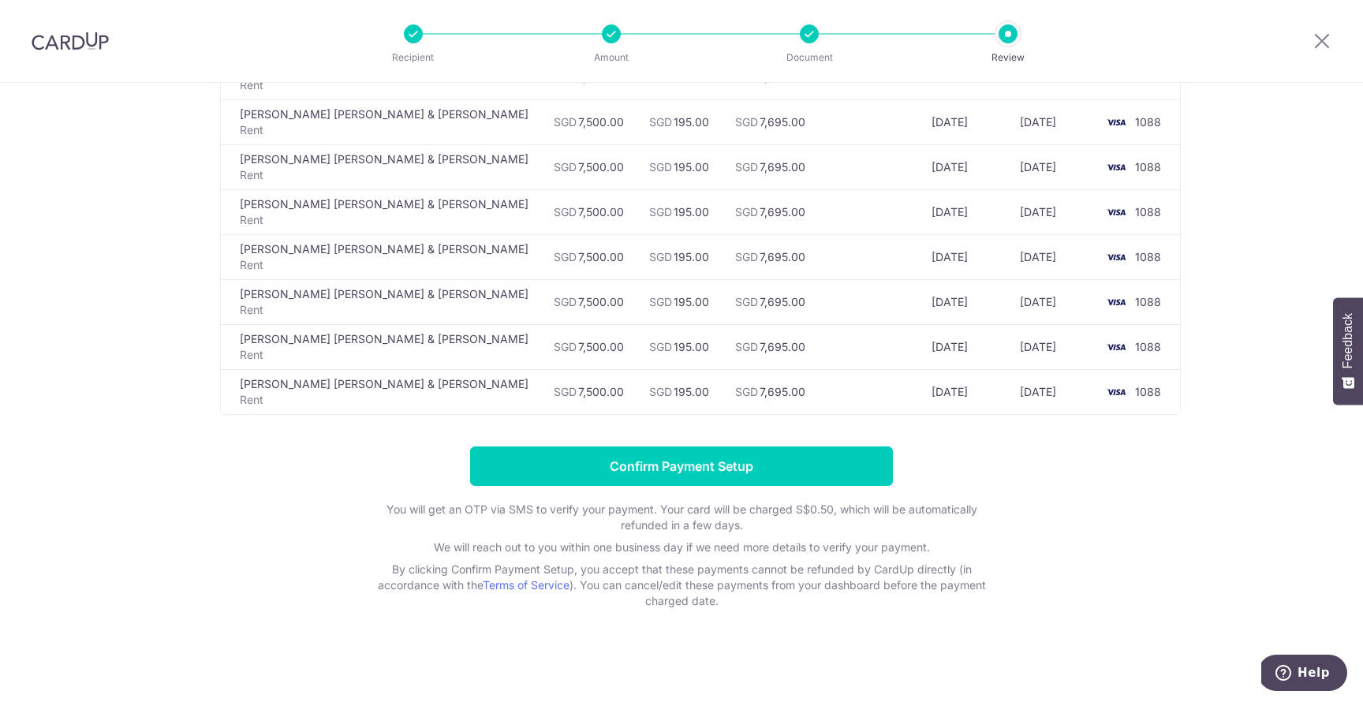
scroll to position [701, 0]
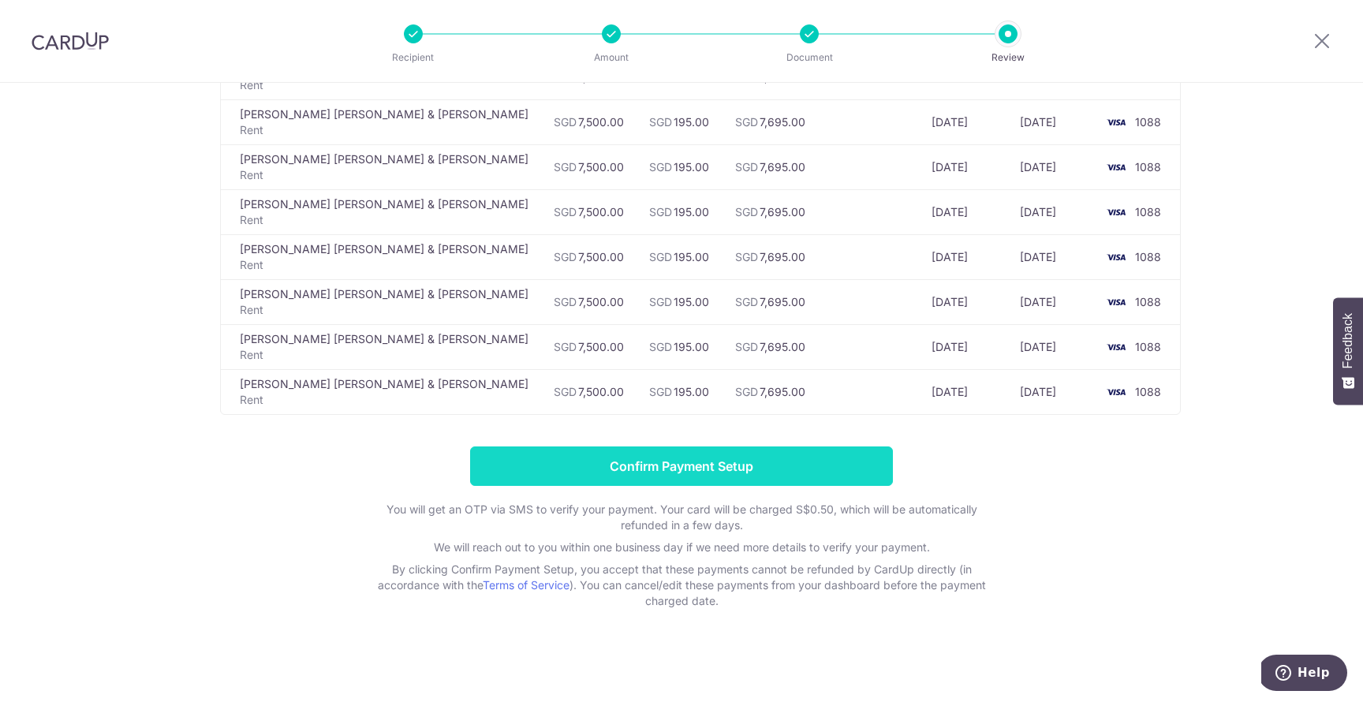
click at [740, 469] on input "Confirm Payment Setup" at bounding box center [681, 466] width 423 height 39
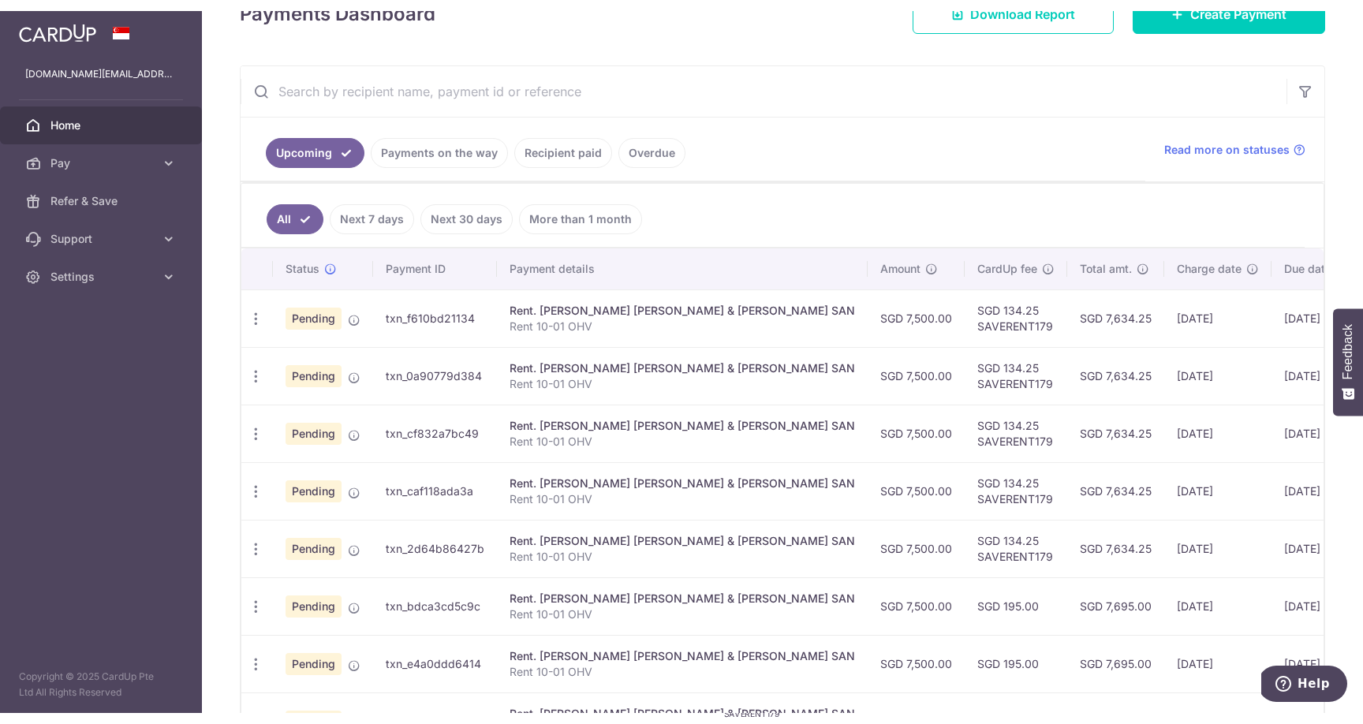
scroll to position [252, 0]
